Goal: Navigation & Orientation: Find specific page/section

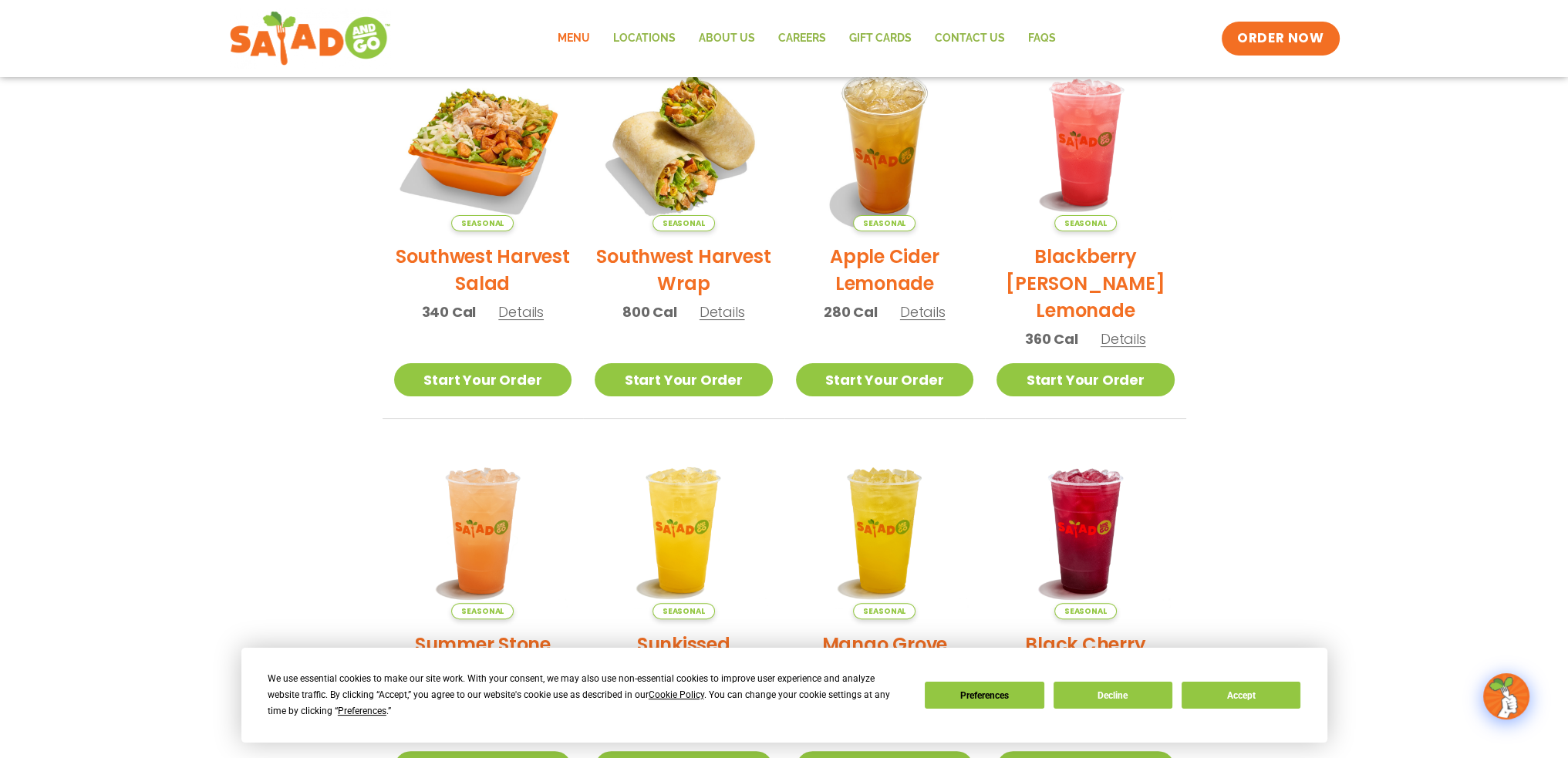
scroll to position [385, 0]
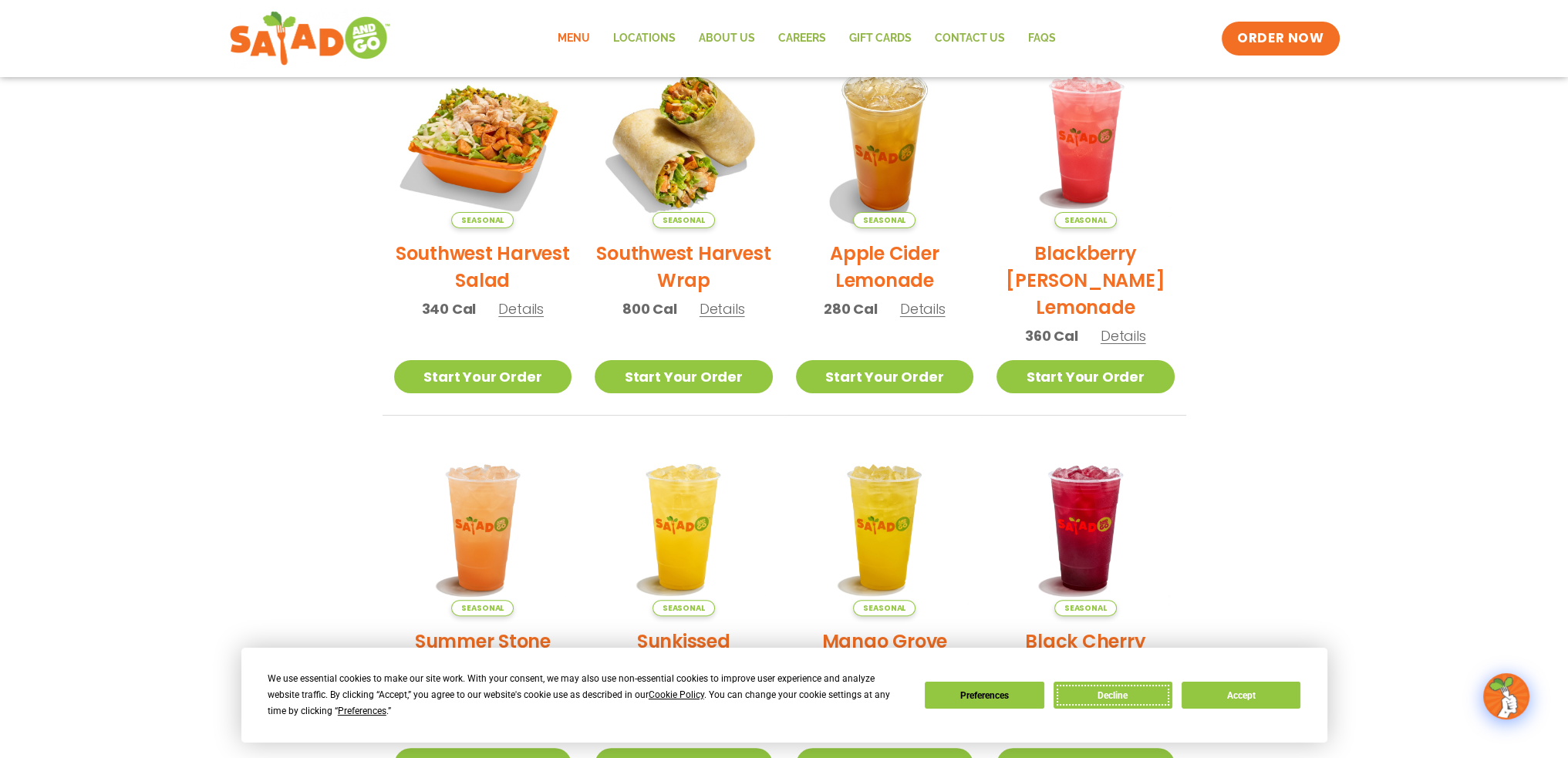
click at [1136, 700] on button "Decline" at bounding box center [1113, 695] width 119 height 27
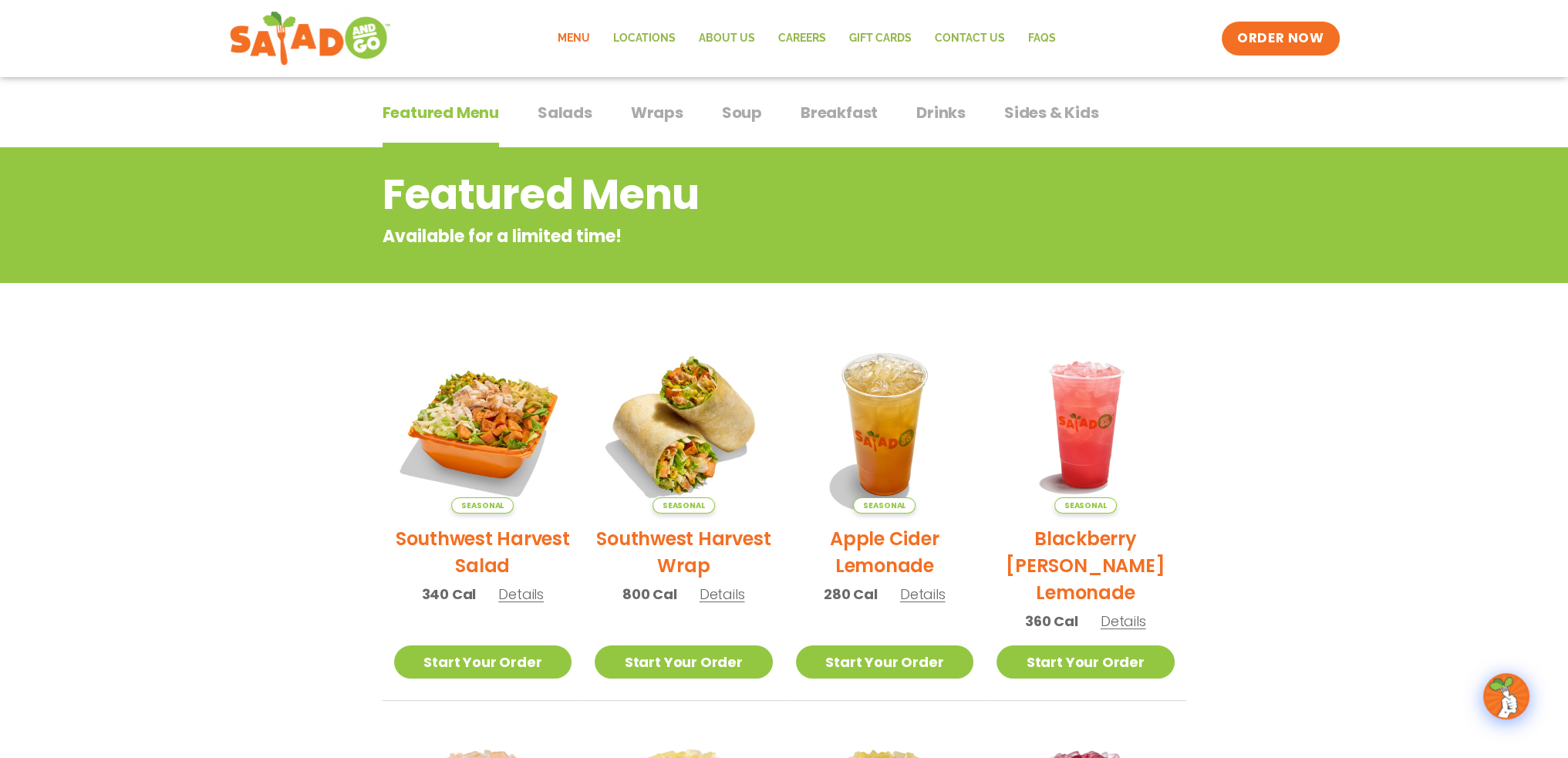
scroll to position [0, 0]
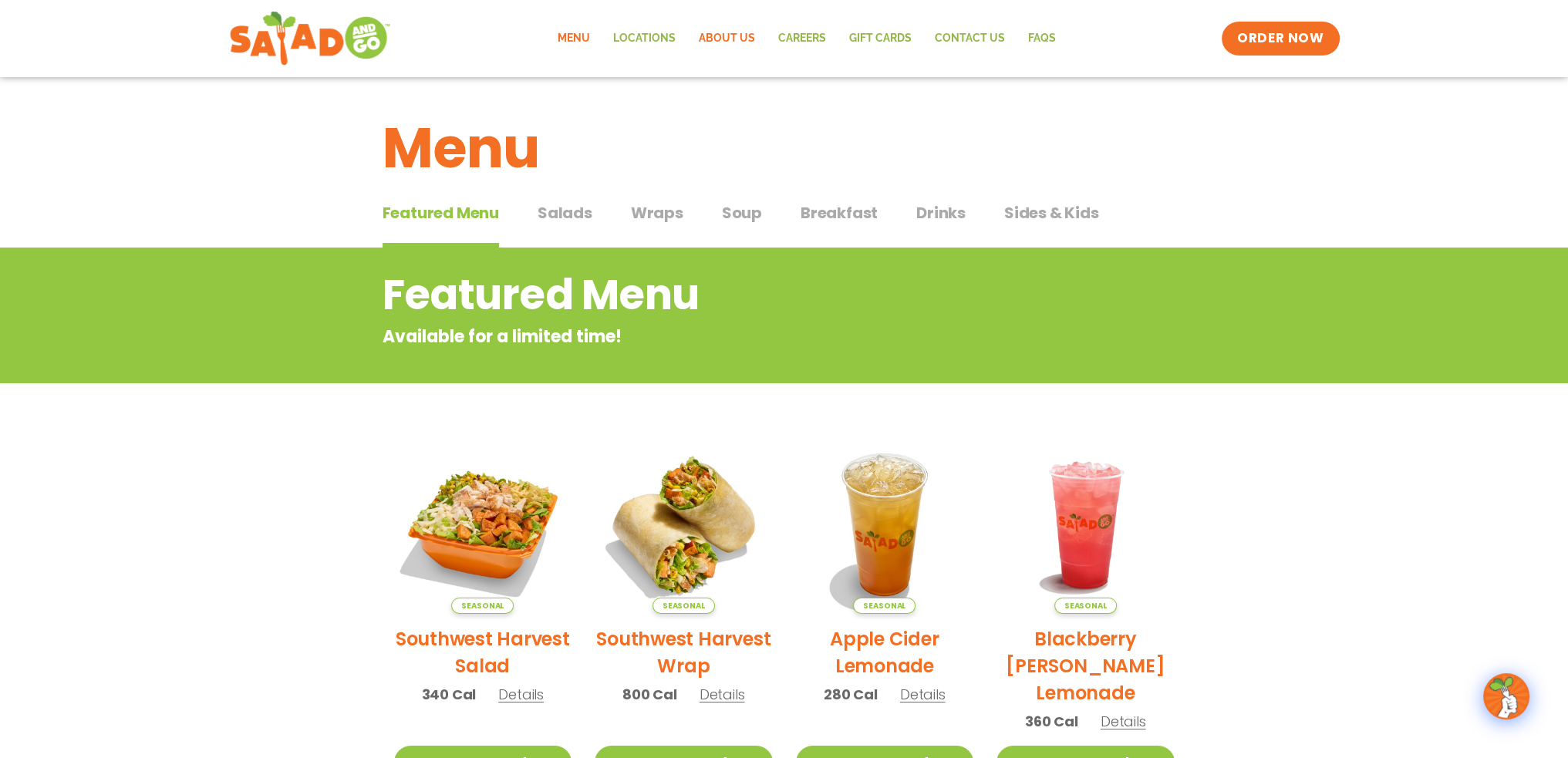
click at [725, 36] on link "About Us" at bounding box center [726, 38] width 80 height 35
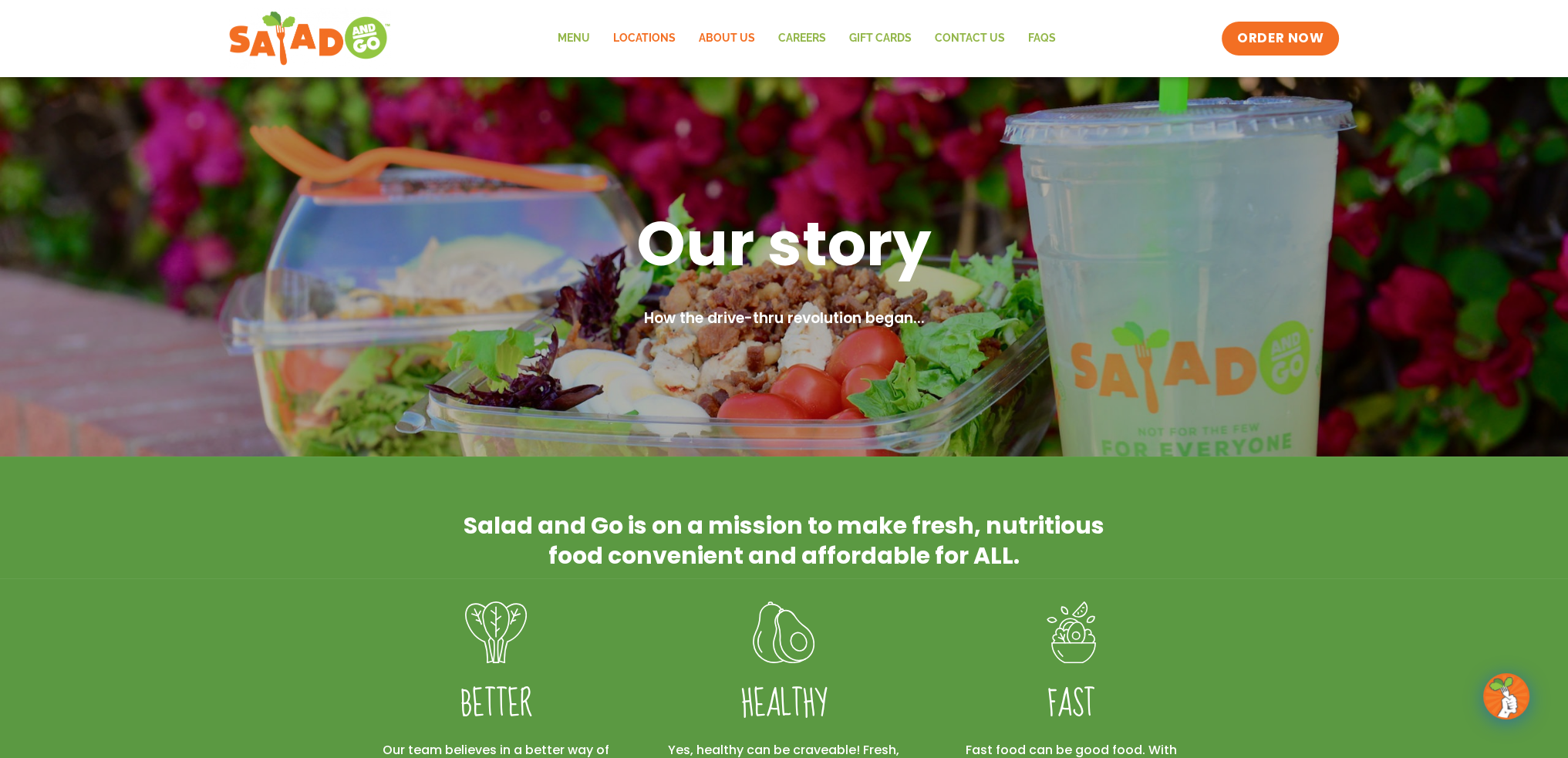
click at [612, 35] on link "Locations" at bounding box center [643, 38] width 85 height 35
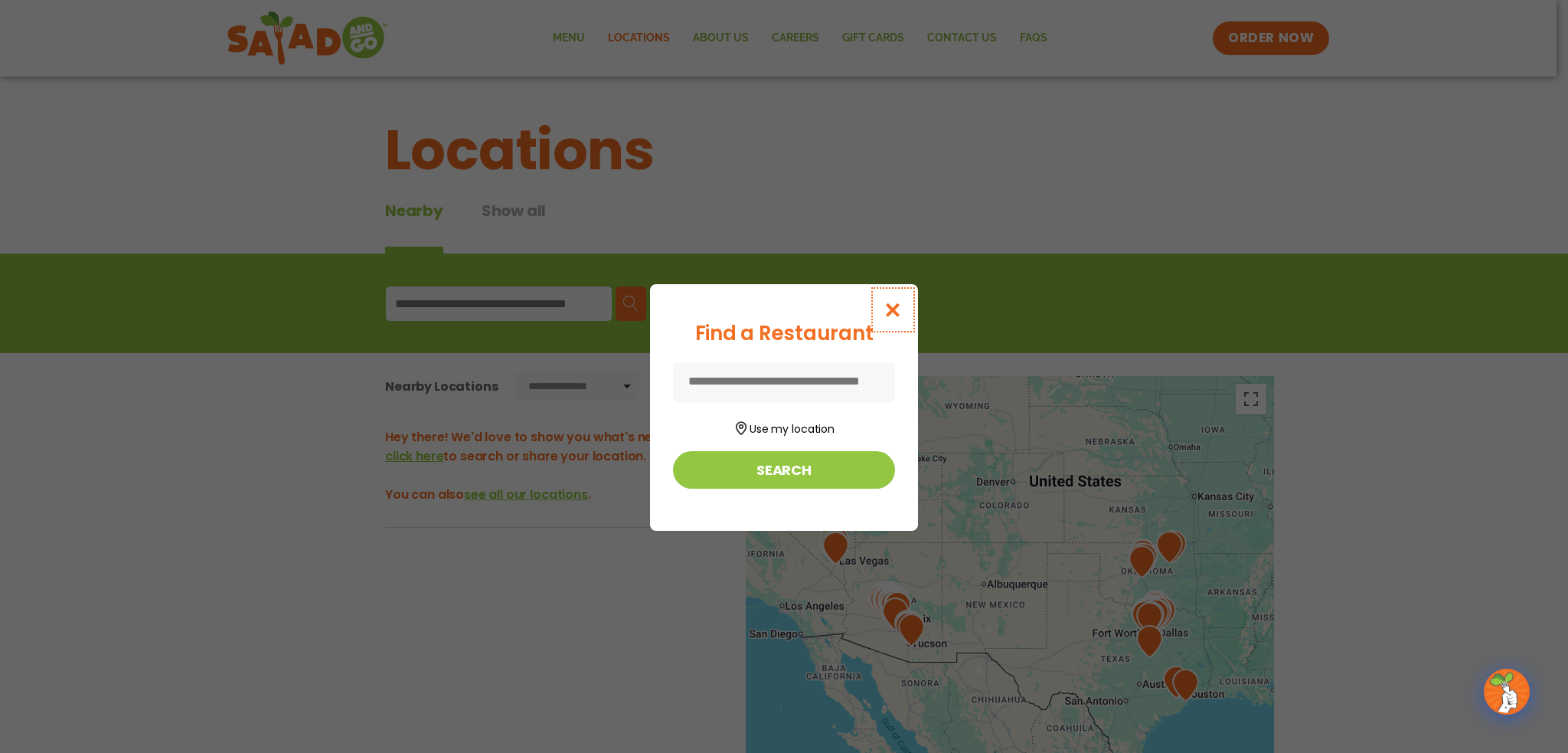
click at [894, 310] on icon "Close modal" at bounding box center [893, 309] width 19 height 16
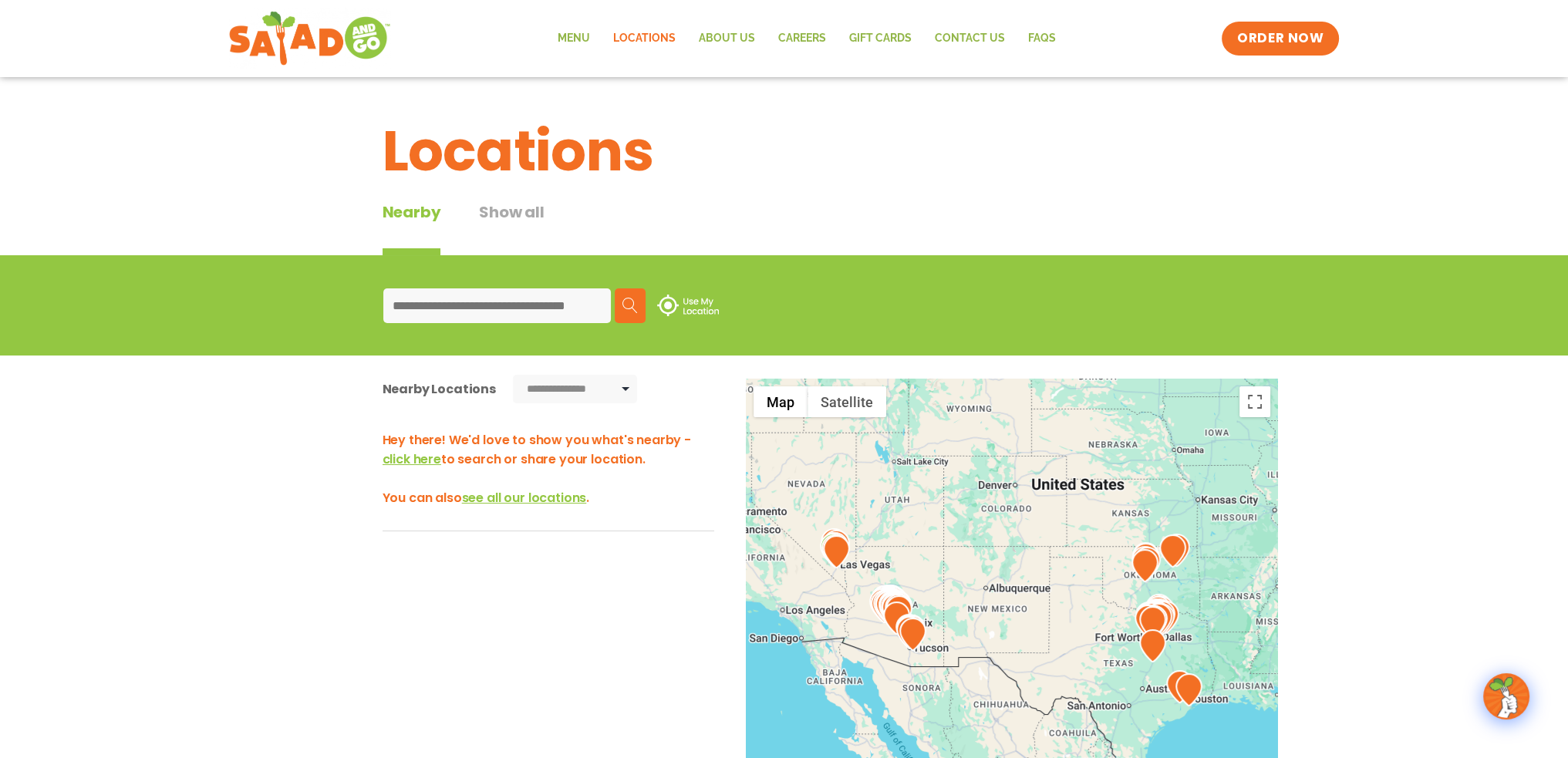
click at [549, 308] on input at bounding box center [496, 306] width 227 height 34
click at [418, 302] on input at bounding box center [496, 306] width 227 height 34
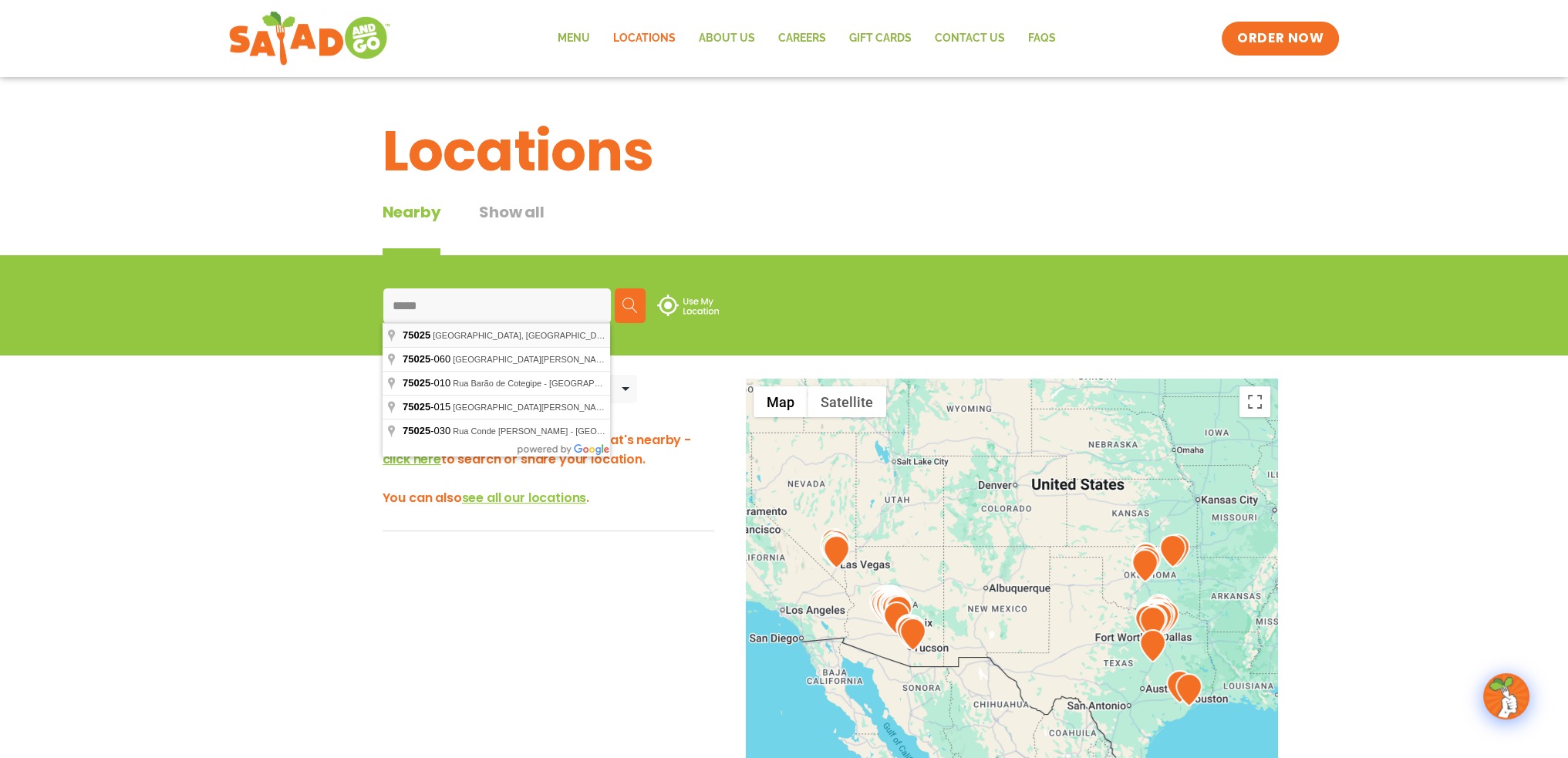
type input "**********"
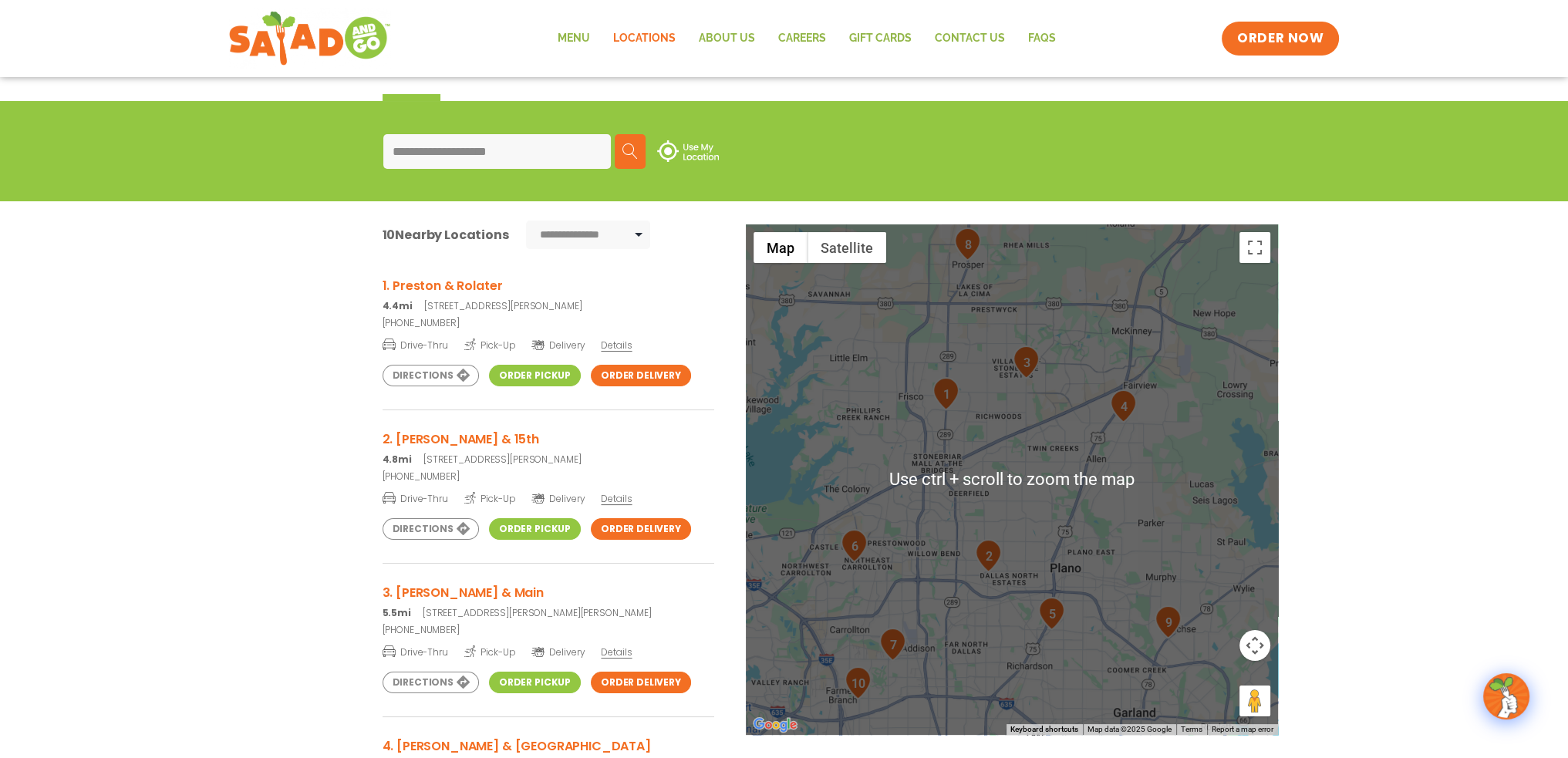
scroll to position [231, 0]
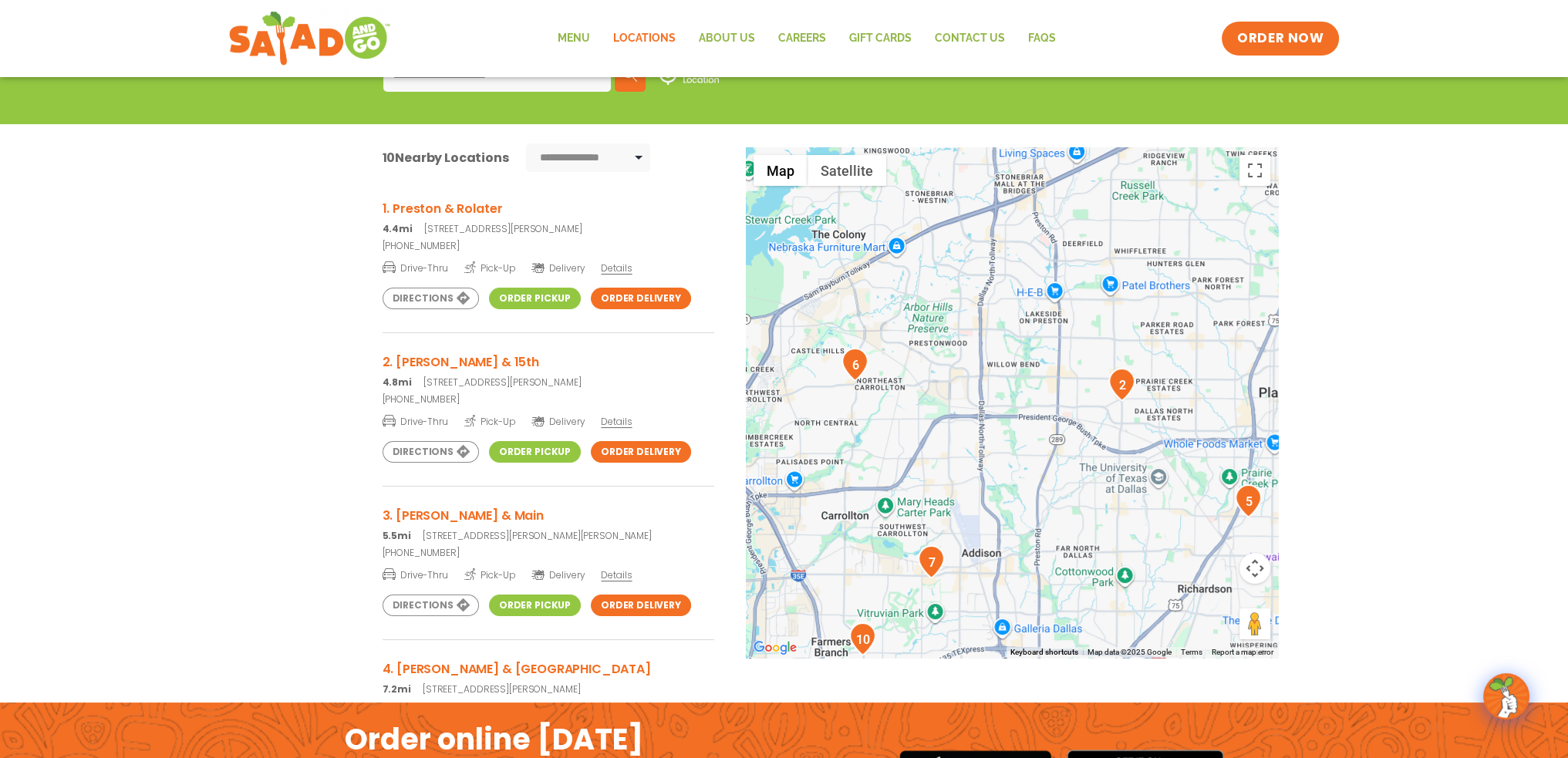
drag, startPoint x: 916, startPoint y: 485, endPoint x: 1163, endPoint y: 351, distance: 281.0
click at [1163, 351] on div at bounding box center [1011, 402] width 532 height 511
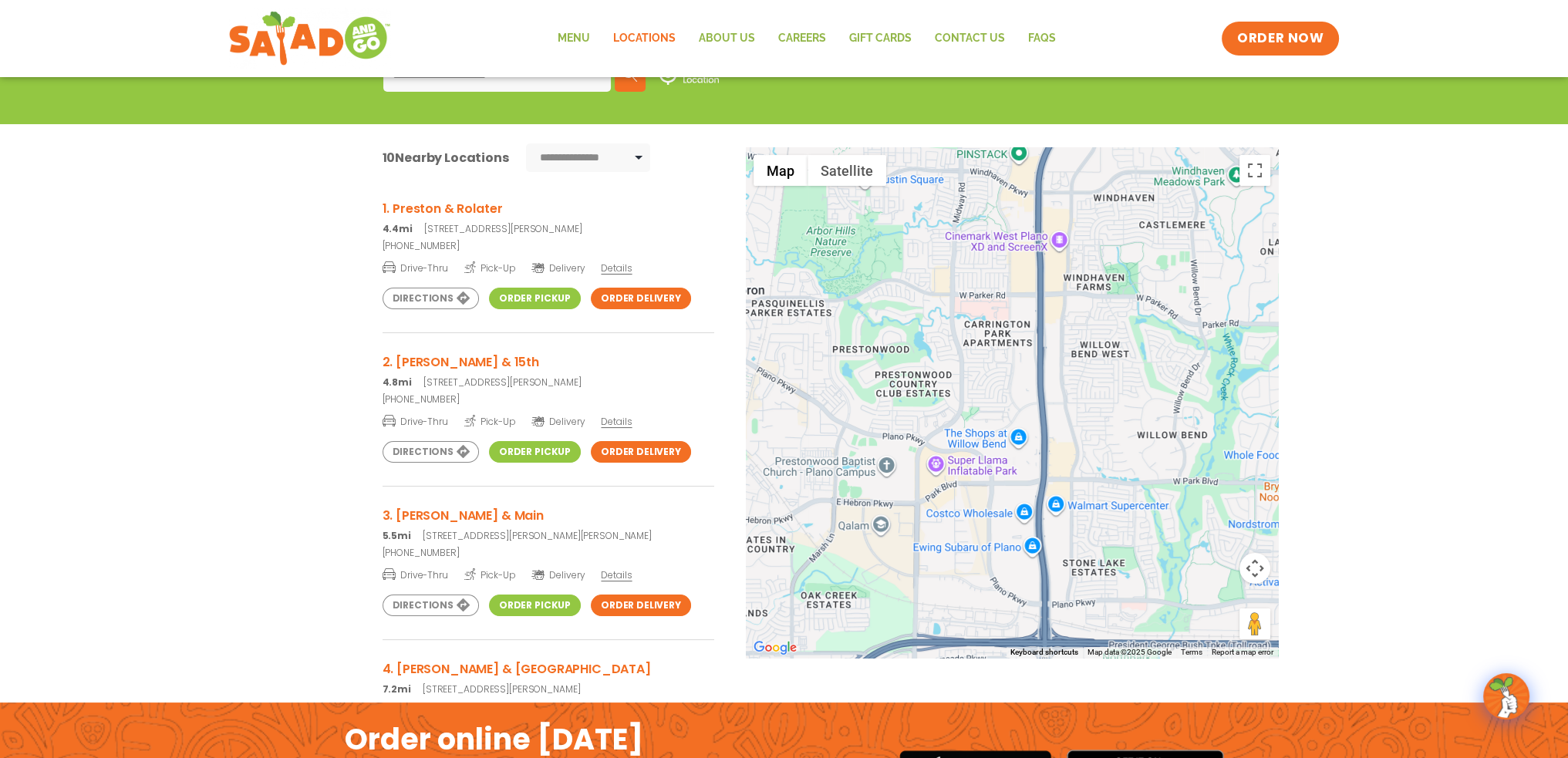
drag, startPoint x: 1151, startPoint y: 354, endPoint x: 1202, endPoint y: 461, distance: 118.5
click at [1202, 461] on div at bounding box center [1011, 402] width 532 height 511
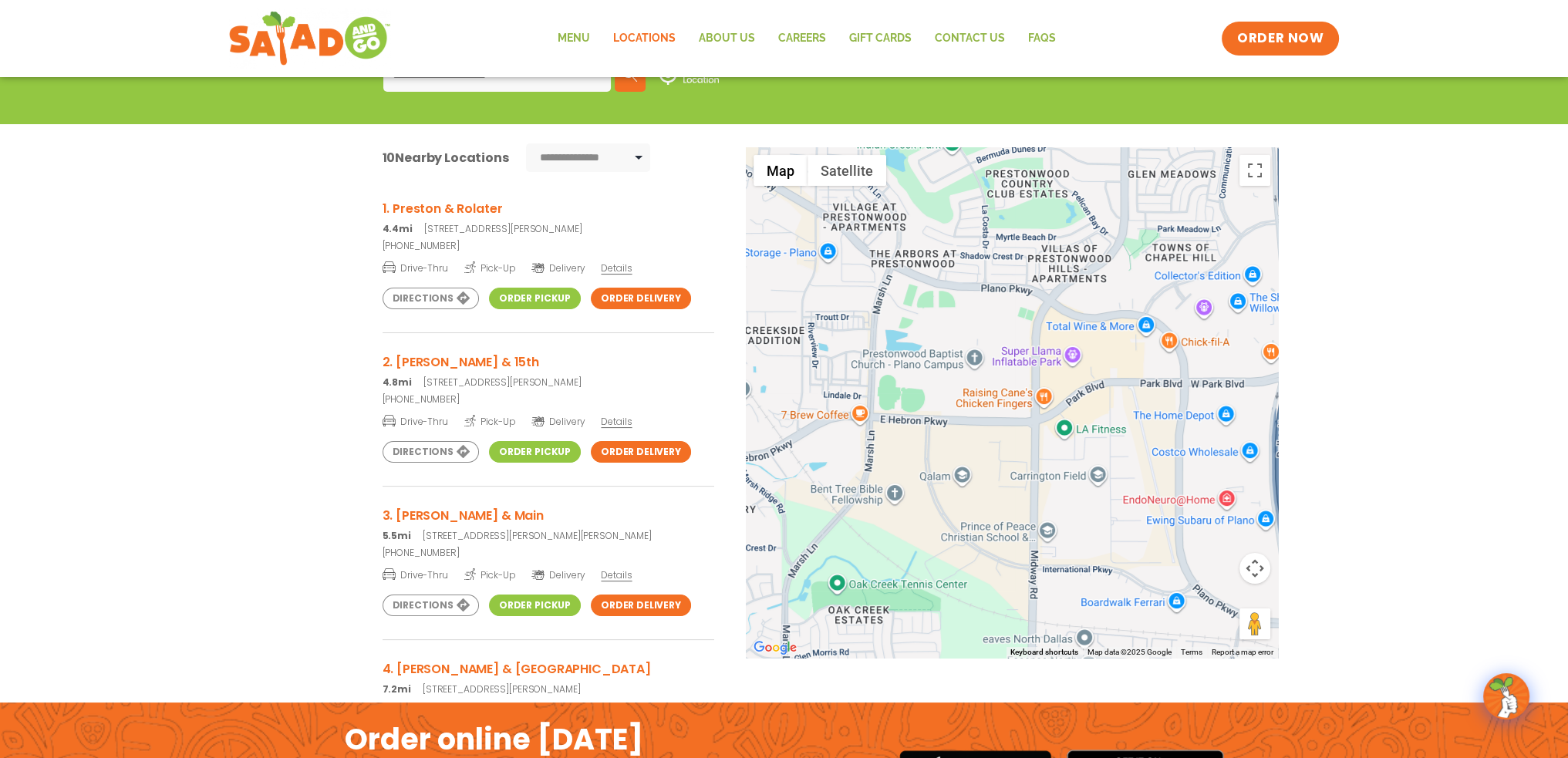
drag, startPoint x: 831, startPoint y: 480, endPoint x: 1152, endPoint y: 361, distance: 342.3
click at [1152, 361] on div at bounding box center [1011, 402] width 532 height 511
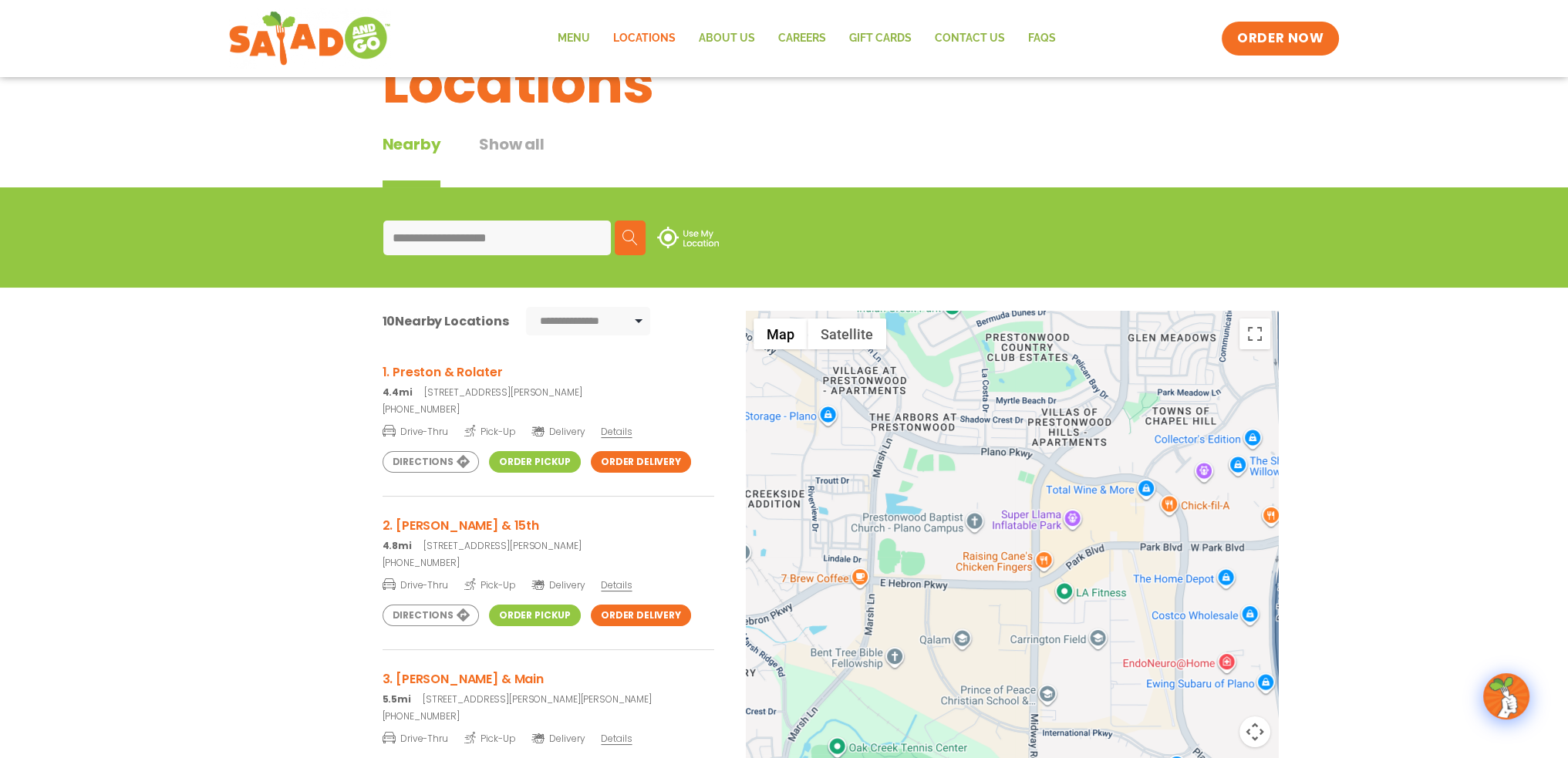
scroll to position [0, 0]
